Goal: Task Accomplishment & Management: Use online tool/utility

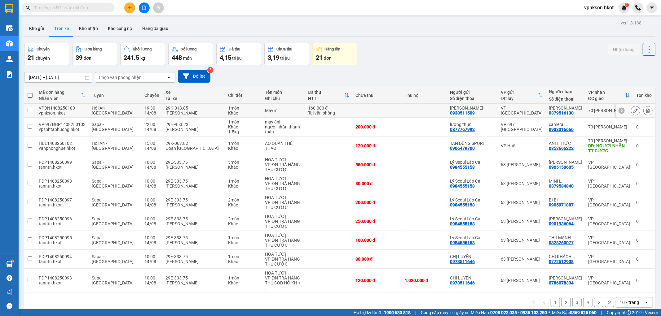
click at [633, 110] on icon at bounding box center [635, 110] width 4 height 4
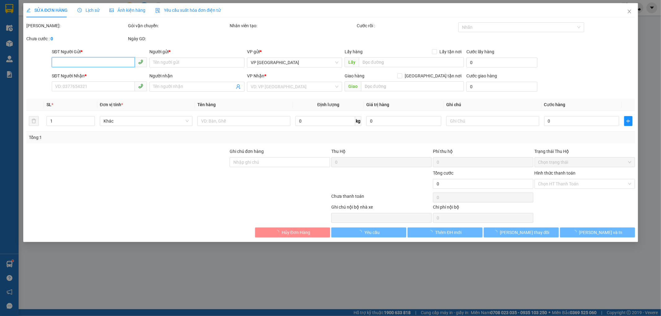
type input "0938511509"
type input "[PERSON_NAME]"
type input "0379516130"
type input "[PERSON_NAME]"
type input "160.000"
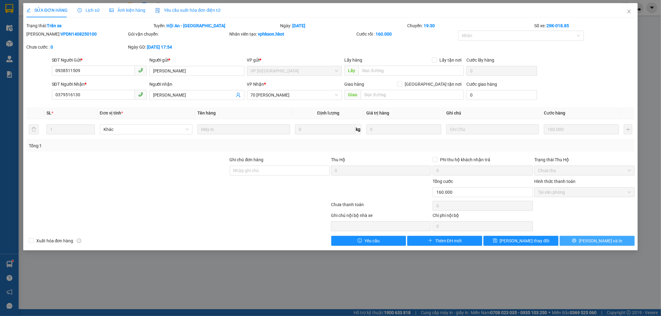
click at [595, 240] on span "[PERSON_NAME] và In" at bounding box center [600, 241] width 43 height 7
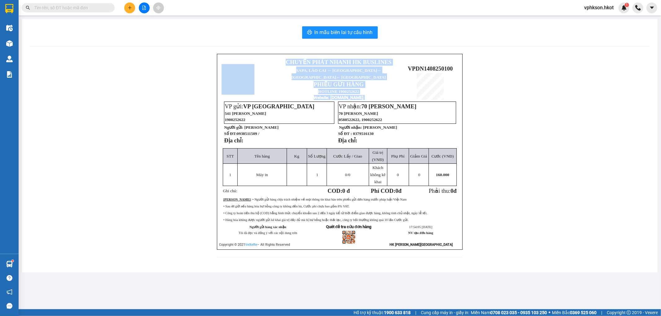
drag, startPoint x: 408, startPoint y: 62, endPoint x: 460, endPoint y: 66, distance: 52.2
click at [460, 66] on div "CHUYỂN PHÁT NHANH HK BUSLINES SAPA, [GEOGRAPHIC_DATA] ↔ [GEOGRAPHIC_DATA] ↔ [GE…" at bounding box center [340, 152] width 246 height 196
copy table "CHUYỂN PHÁT NHANH HK BUSLINES SAPA, [GEOGRAPHIC_DATA] ↔ [GEOGRAPHIC_DATA] ↔ [GE…"
